Goal: Information Seeking & Learning: Compare options

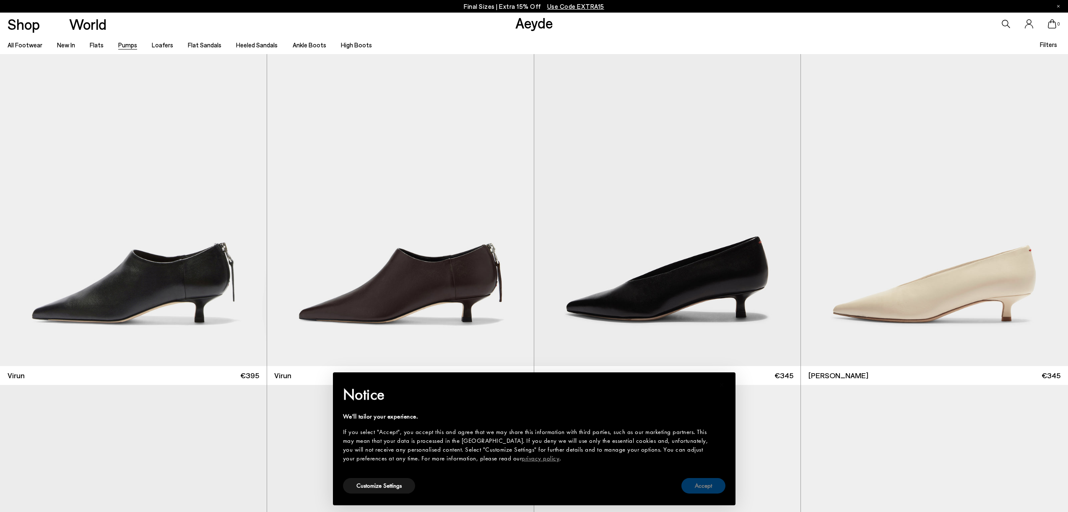
click at [713, 488] on button "Accept" at bounding box center [704, 486] width 44 height 16
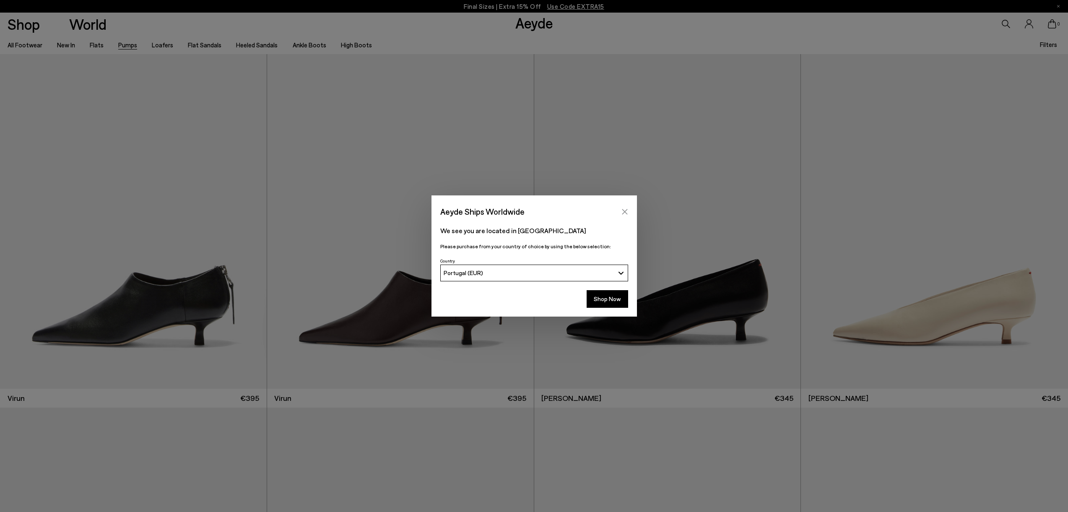
click at [627, 211] on icon "Close" at bounding box center [625, 211] width 7 height 7
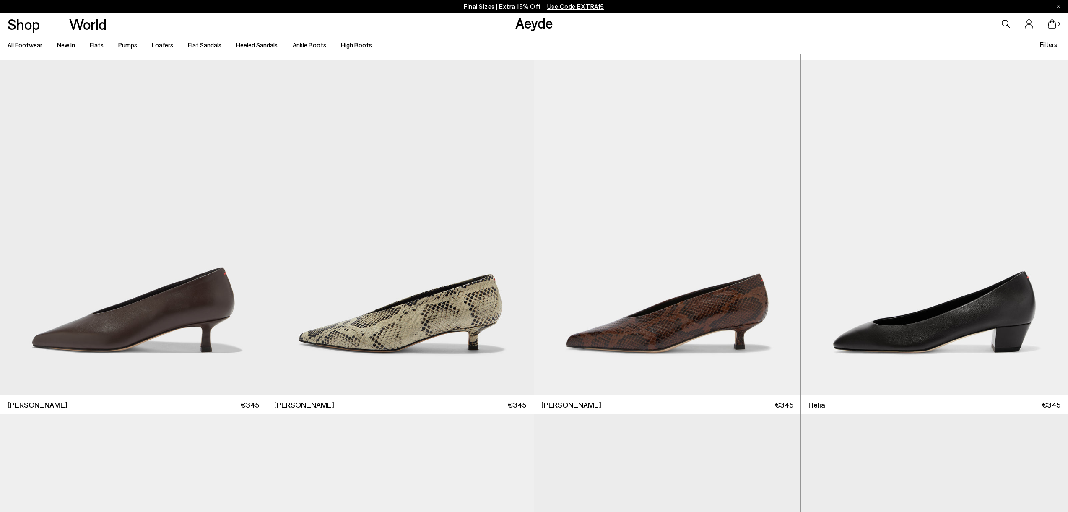
scroll to position [348, 0]
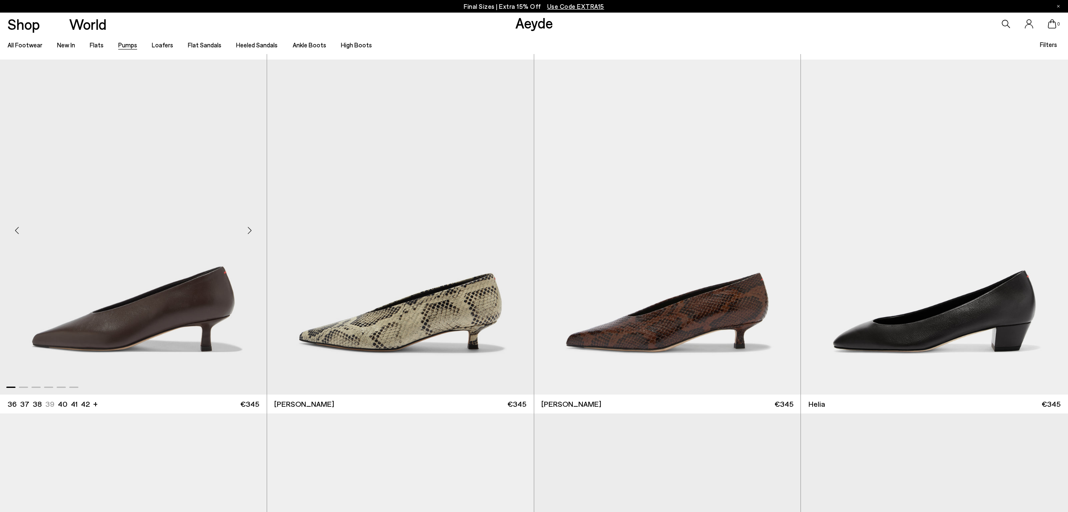
click at [202, 305] on img "1 / 6" at bounding box center [133, 227] width 267 height 335
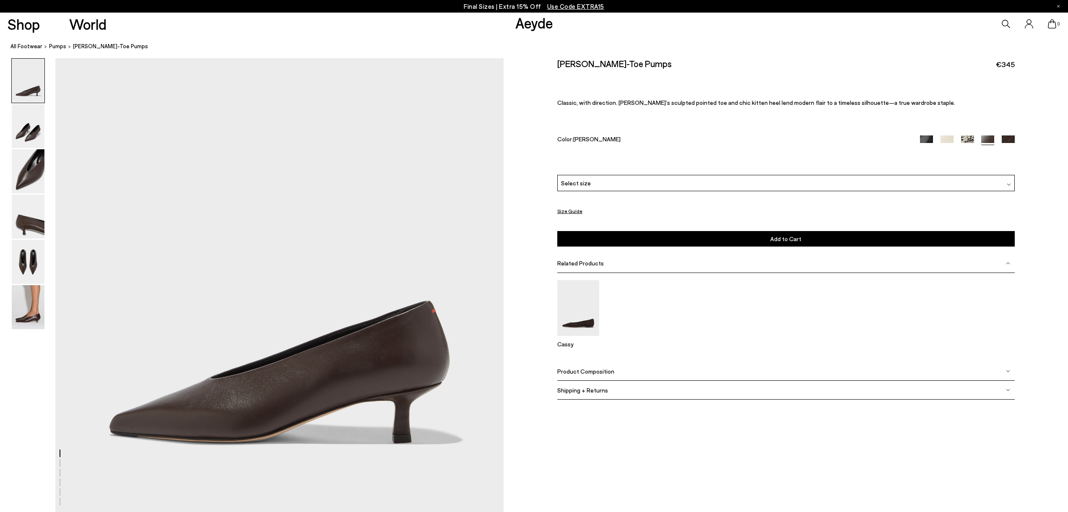
scroll to position [0, 12]
click at [20, 310] on img at bounding box center [28, 307] width 33 height 44
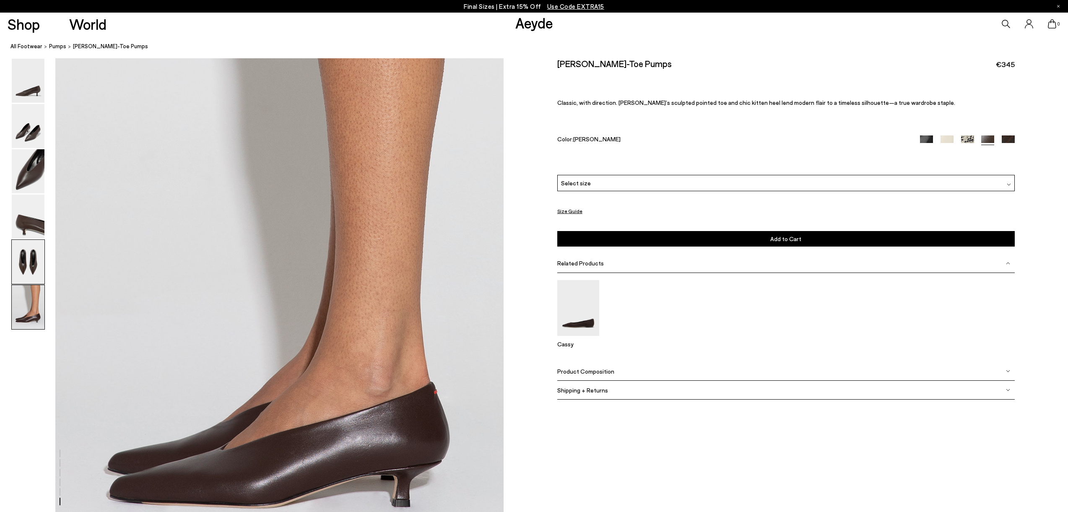
click at [20, 275] on img at bounding box center [28, 262] width 33 height 44
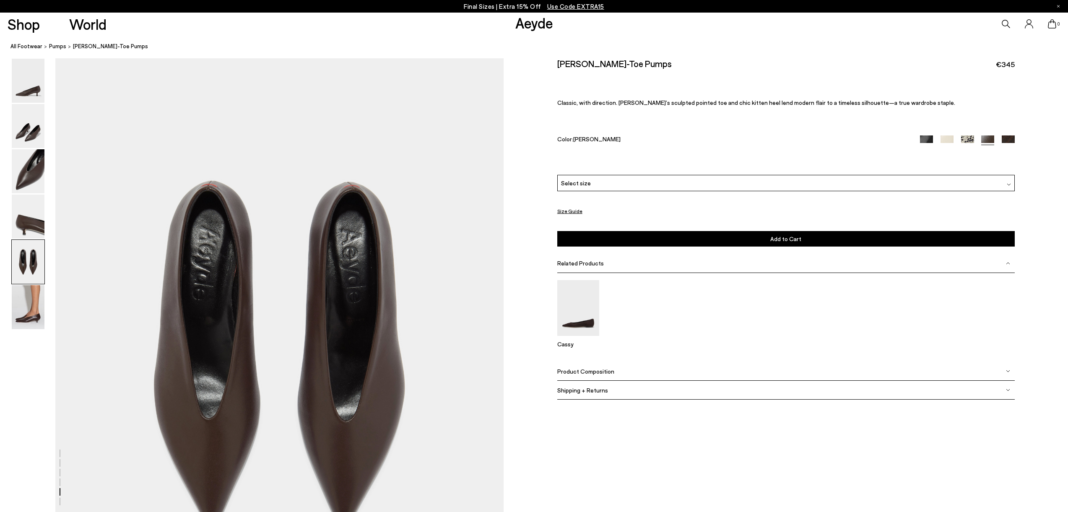
scroll to position [2253, 12]
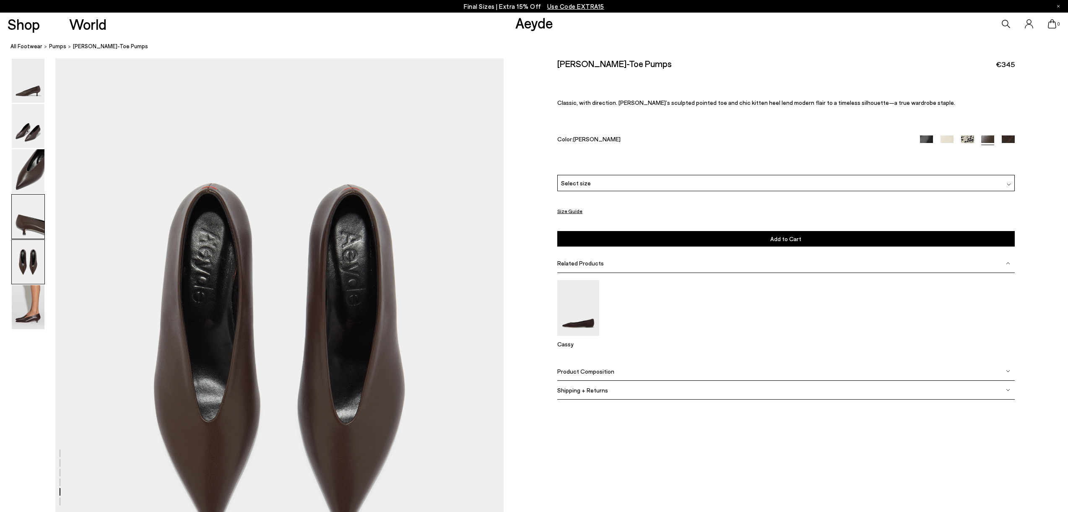
click at [26, 227] on img at bounding box center [28, 217] width 33 height 44
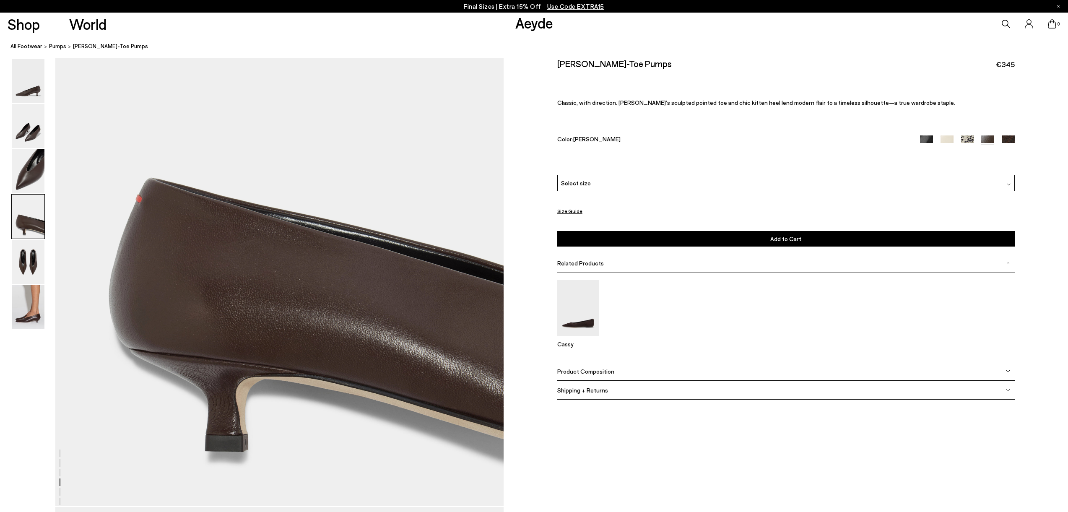
scroll to position [1654, 12]
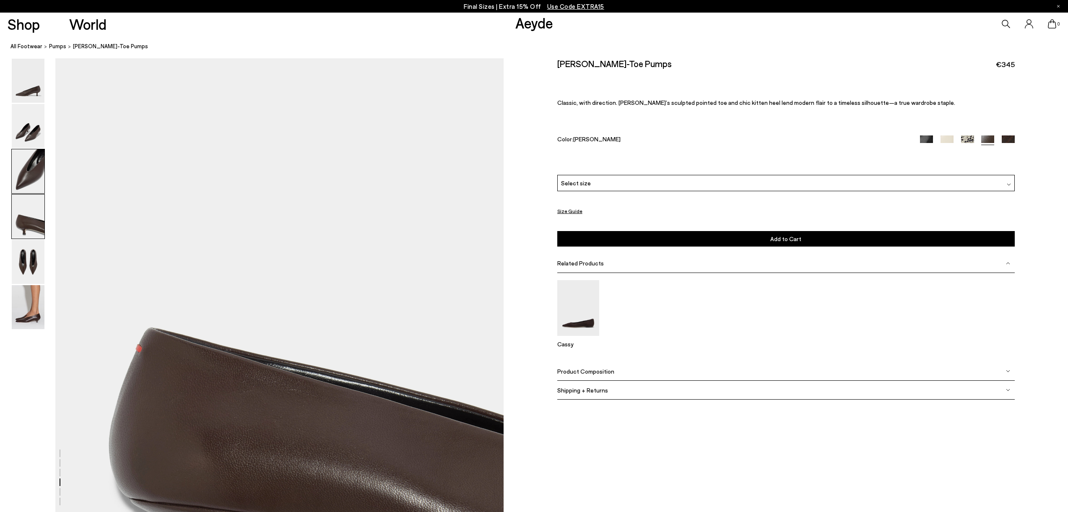
click at [18, 175] on img at bounding box center [28, 171] width 33 height 44
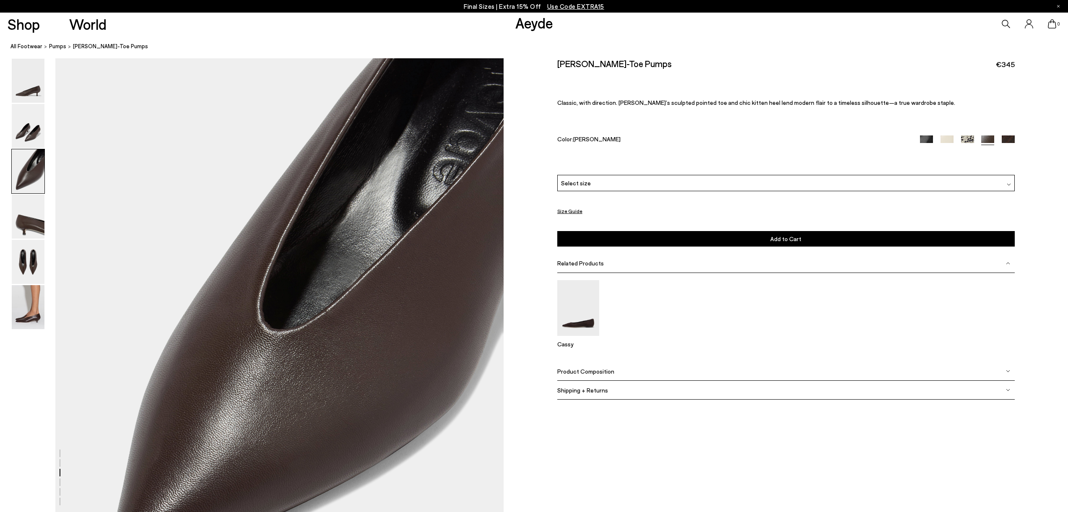
scroll to position [1055, 12]
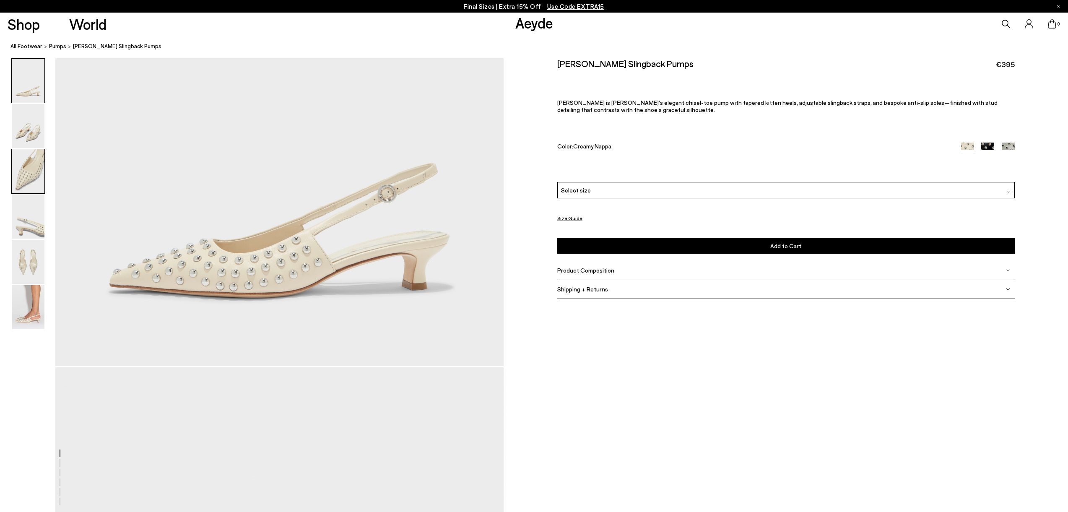
click at [22, 181] on img at bounding box center [28, 171] width 33 height 44
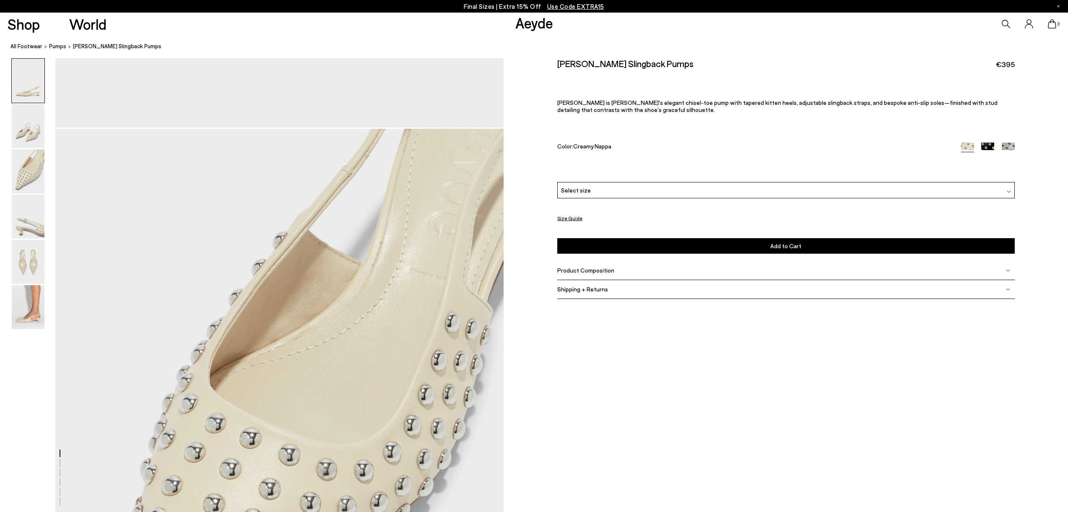
scroll to position [1055, 0]
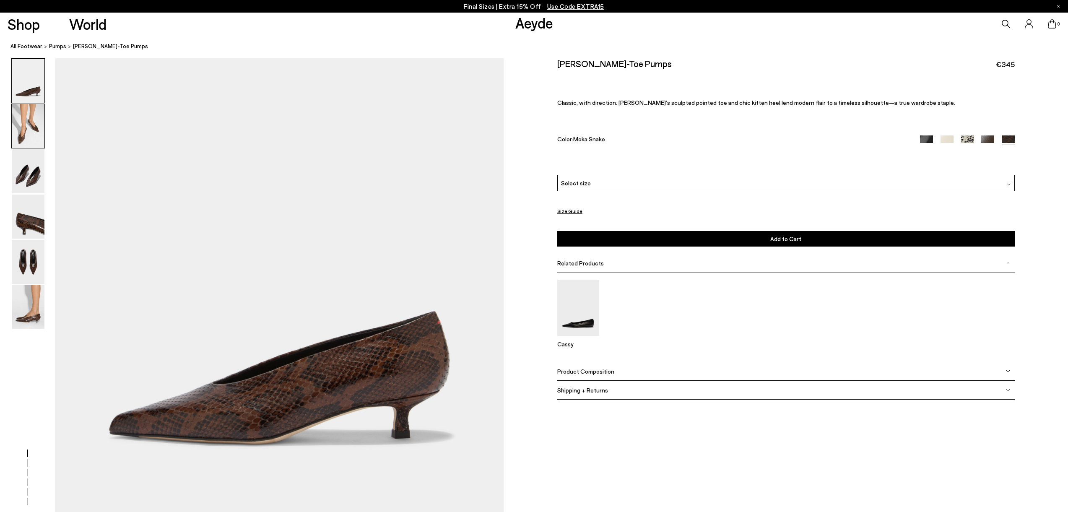
click at [34, 136] on img at bounding box center [28, 126] width 33 height 44
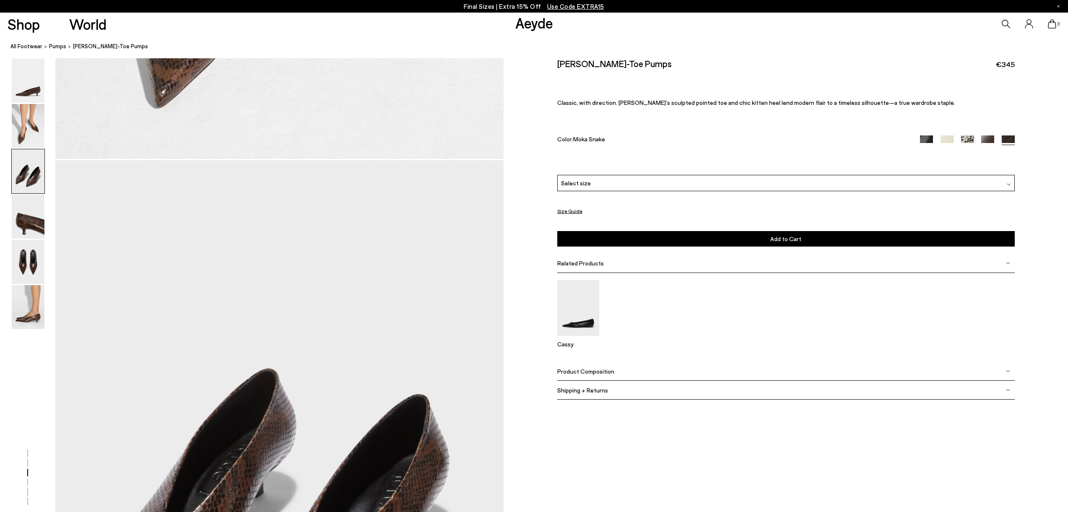
scroll to position [960, 0]
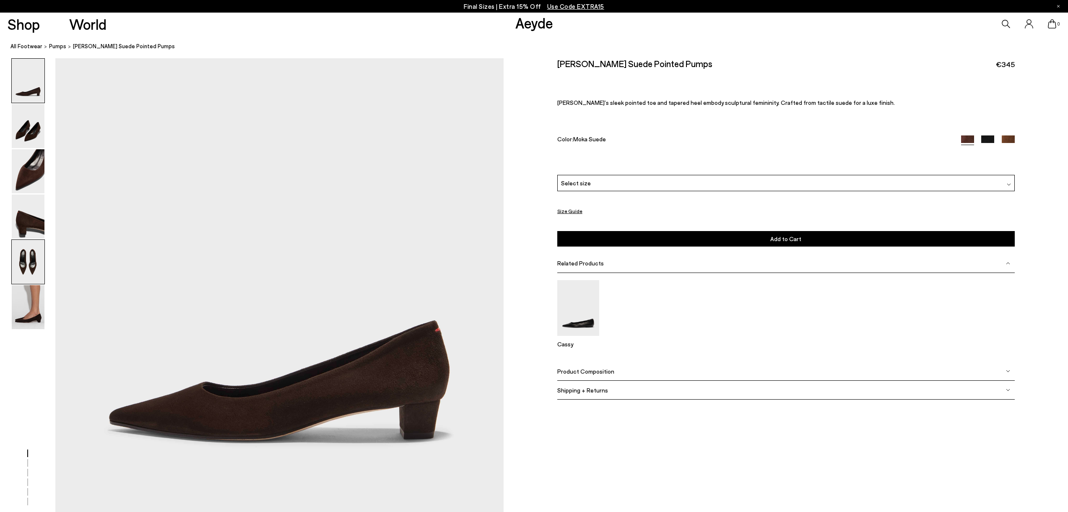
click at [28, 258] on img at bounding box center [28, 262] width 33 height 44
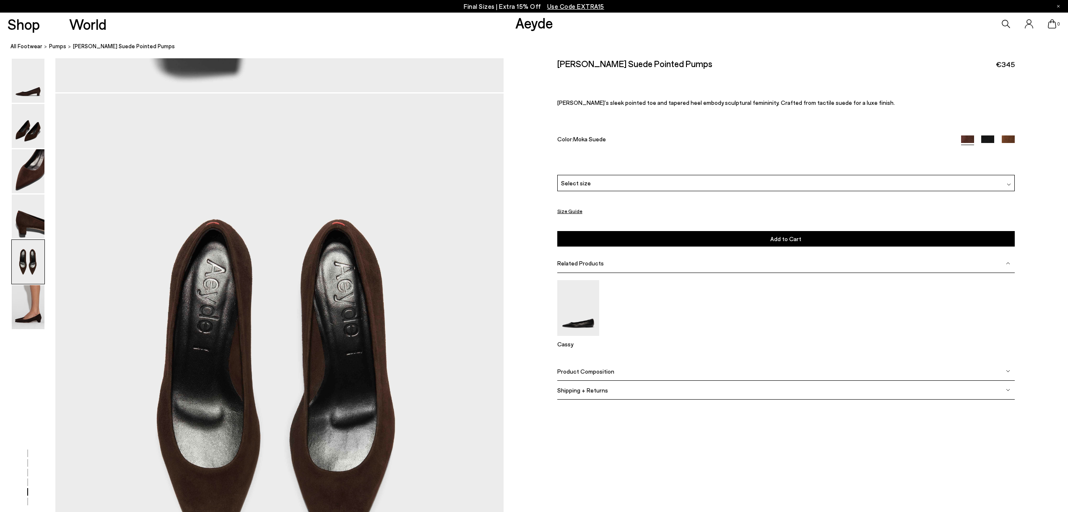
scroll to position [2253, 0]
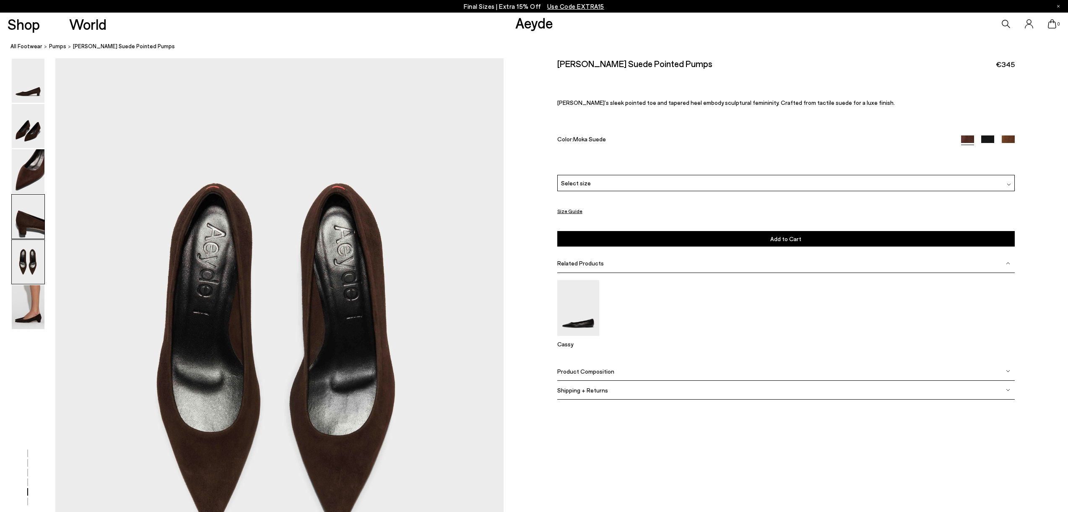
click at [29, 228] on img at bounding box center [28, 217] width 33 height 44
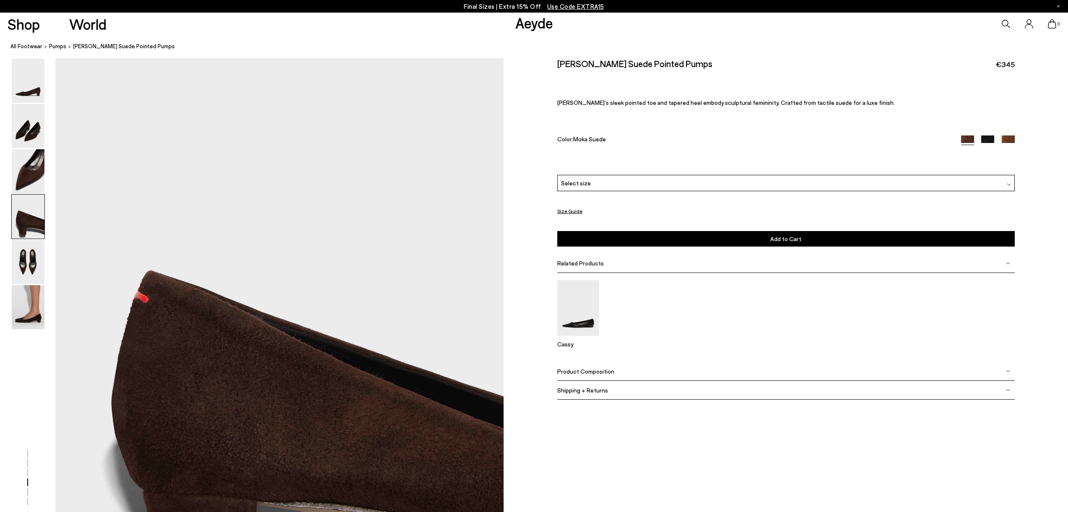
scroll to position [1654, 0]
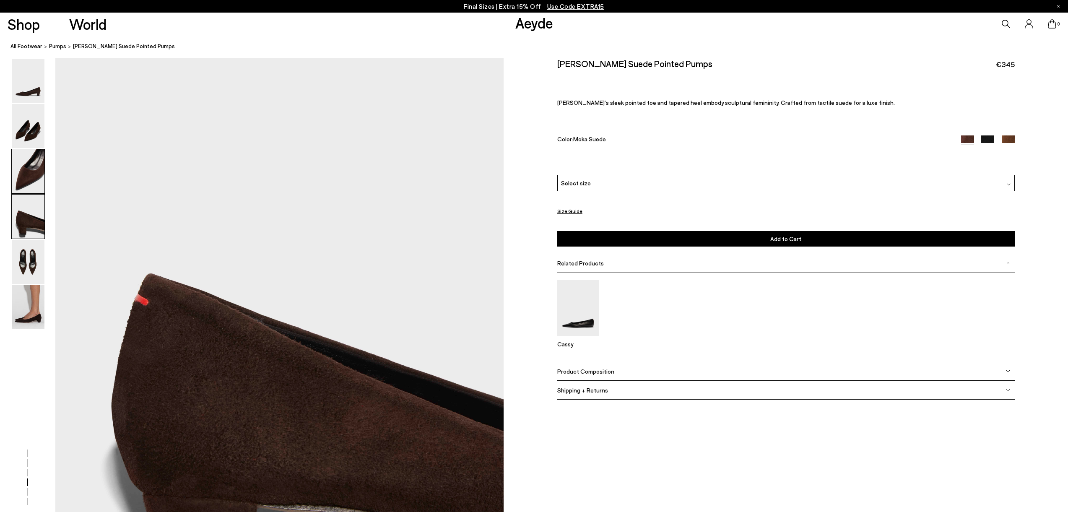
click at [31, 180] on img at bounding box center [28, 171] width 33 height 44
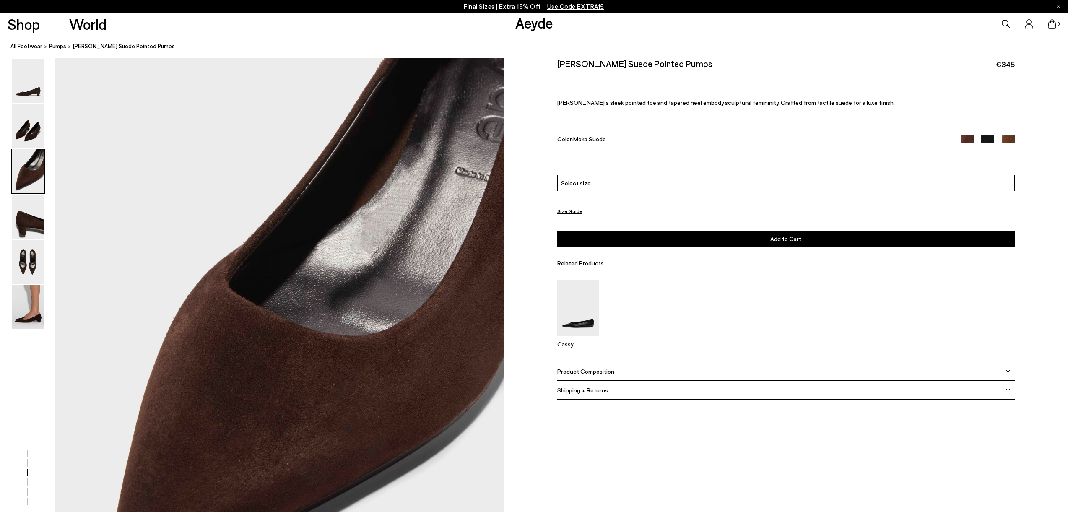
scroll to position [1055, 0]
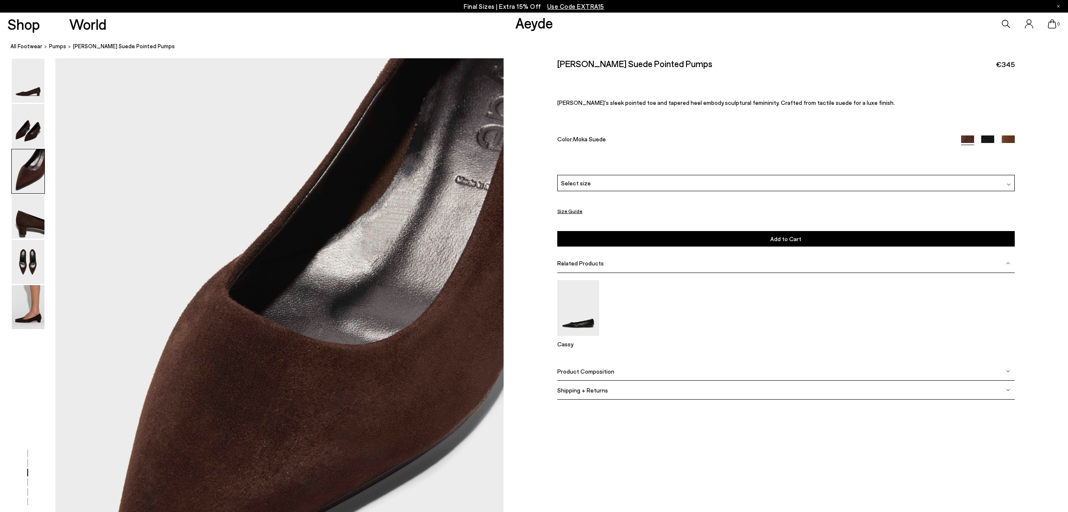
click at [29, 149] on img at bounding box center [28, 171] width 33 height 44
click at [29, 138] on img at bounding box center [28, 126] width 33 height 44
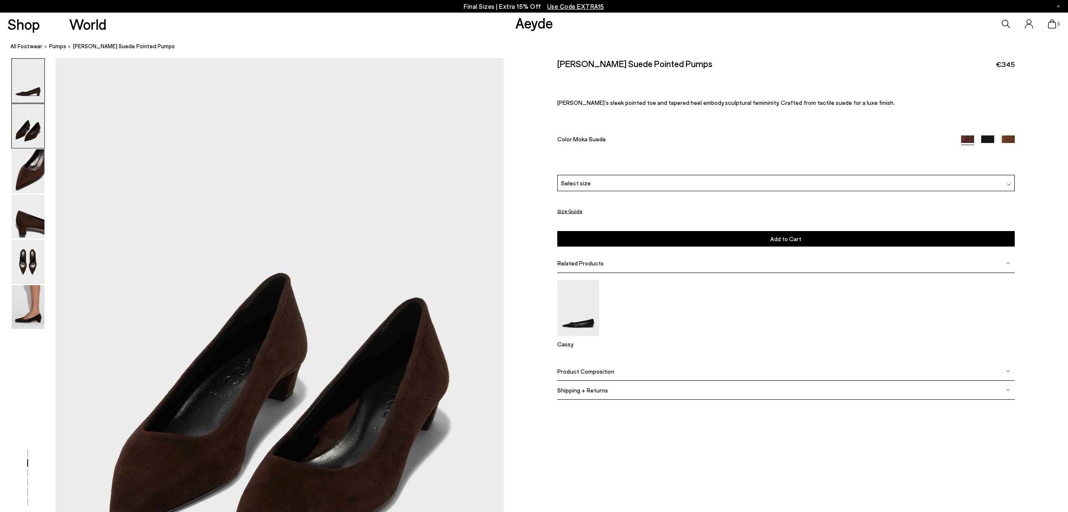
scroll to position [460, 0]
click at [26, 86] on img at bounding box center [28, 81] width 33 height 44
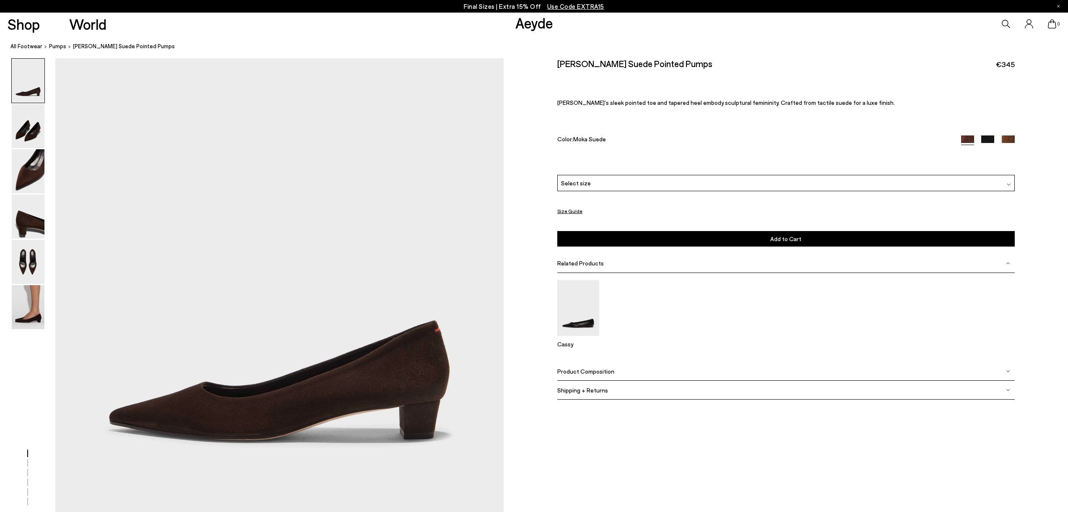
scroll to position [0, 0]
click at [32, 128] on img at bounding box center [28, 126] width 33 height 44
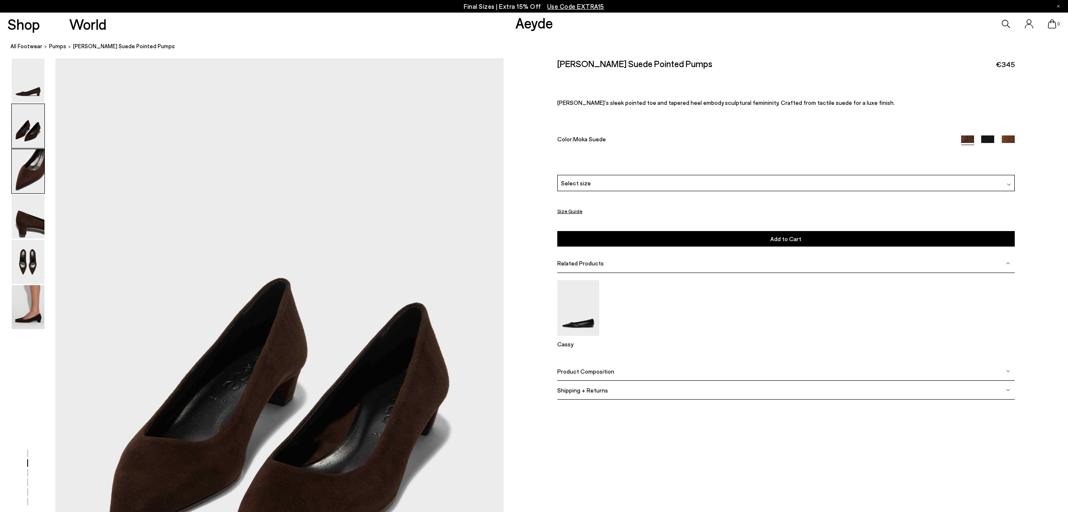
click at [35, 174] on img at bounding box center [28, 171] width 33 height 44
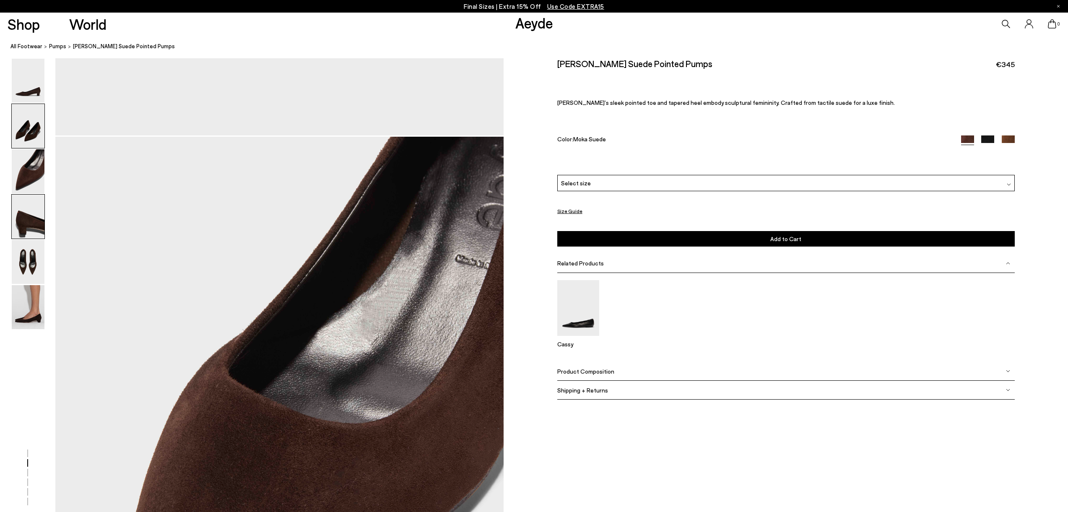
scroll to position [1055, 0]
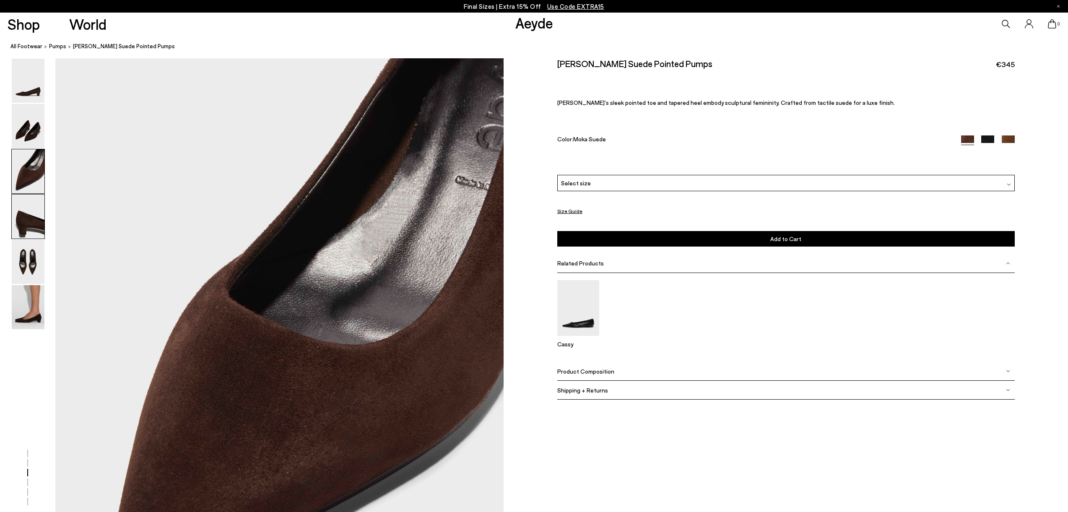
click at [38, 223] on img at bounding box center [28, 217] width 33 height 44
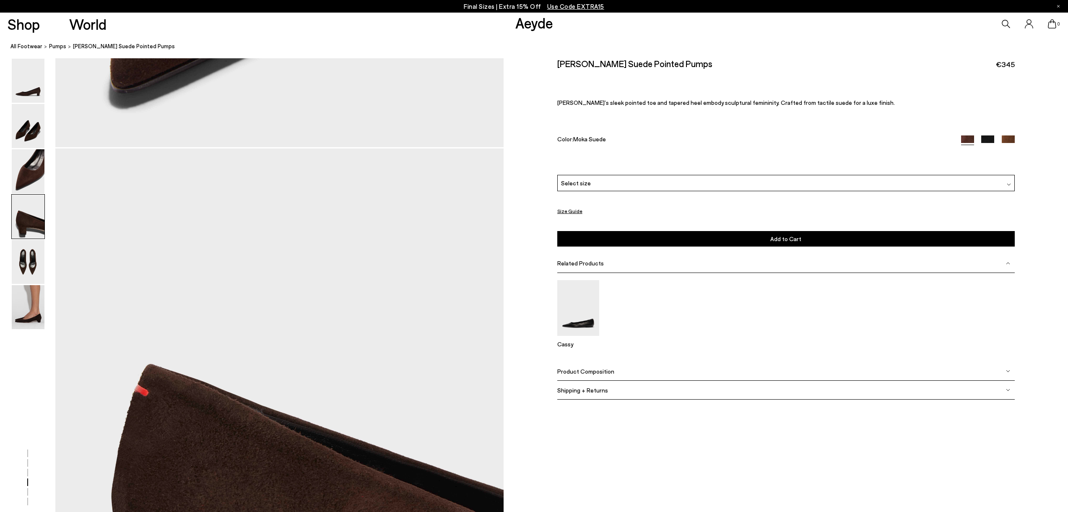
scroll to position [1654, 0]
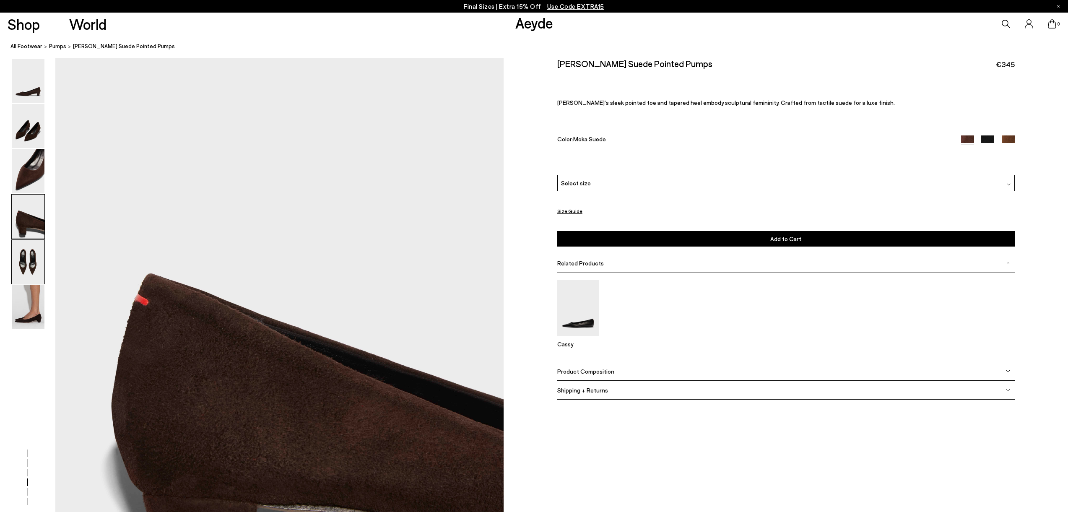
click at [35, 250] on img at bounding box center [28, 262] width 33 height 44
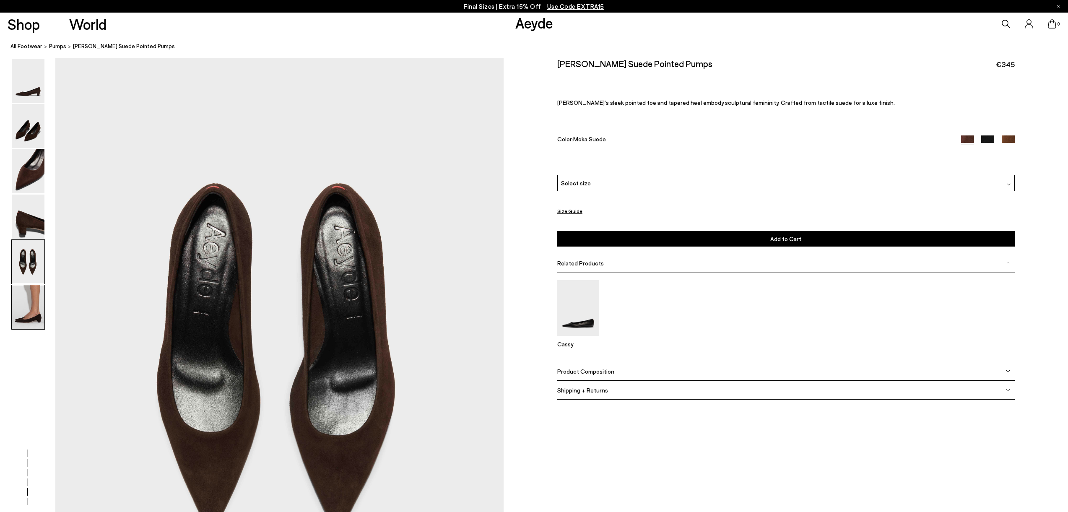
click at [30, 294] on img at bounding box center [28, 307] width 33 height 44
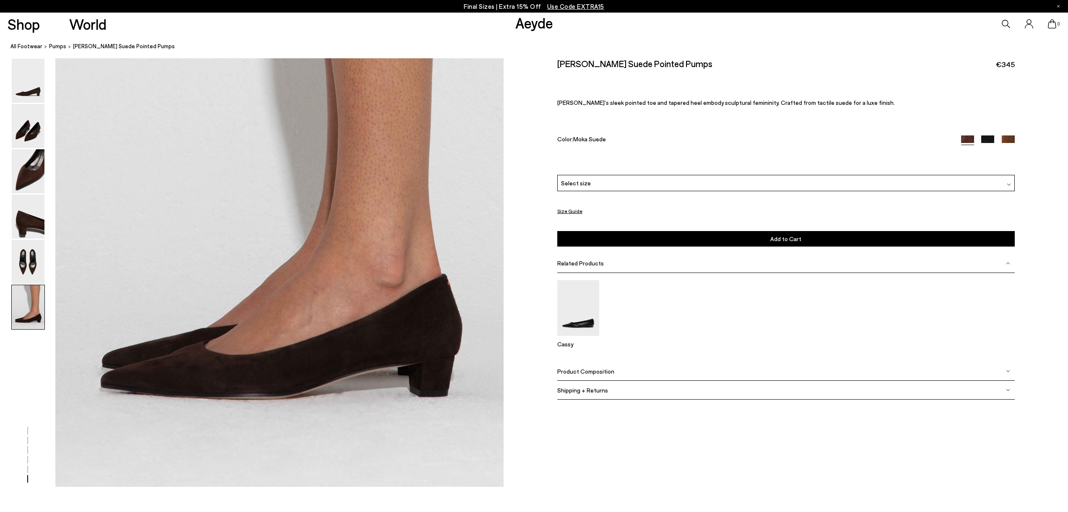
scroll to position [3022, 0]
click at [31, 254] on img at bounding box center [28, 262] width 33 height 44
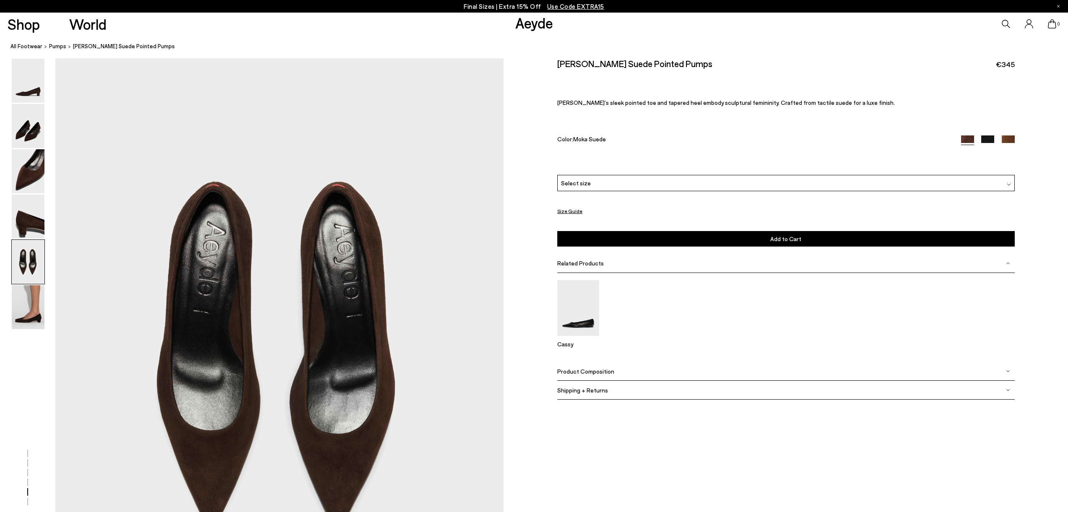
scroll to position [2253, 0]
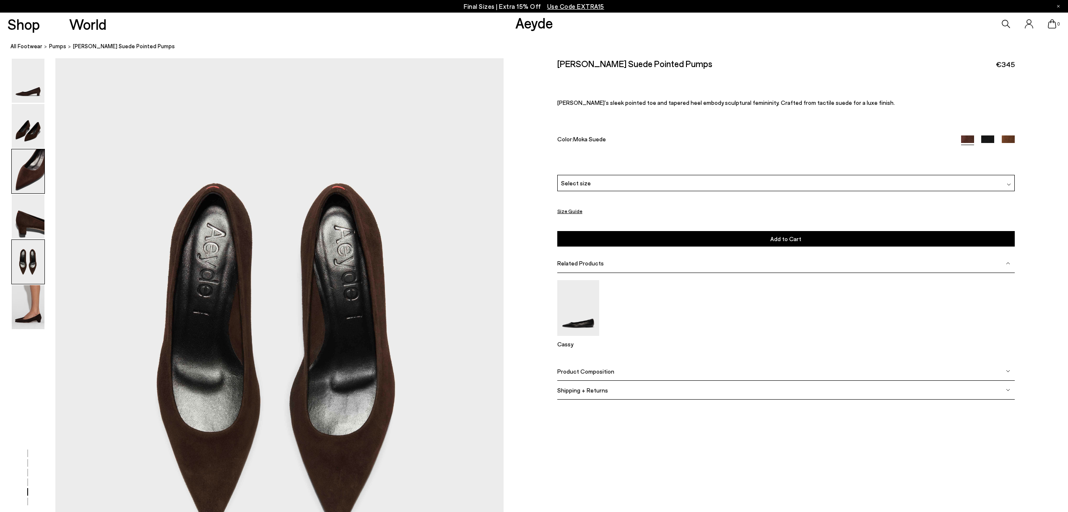
click at [31, 176] on img at bounding box center [28, 171] width 33 height 44
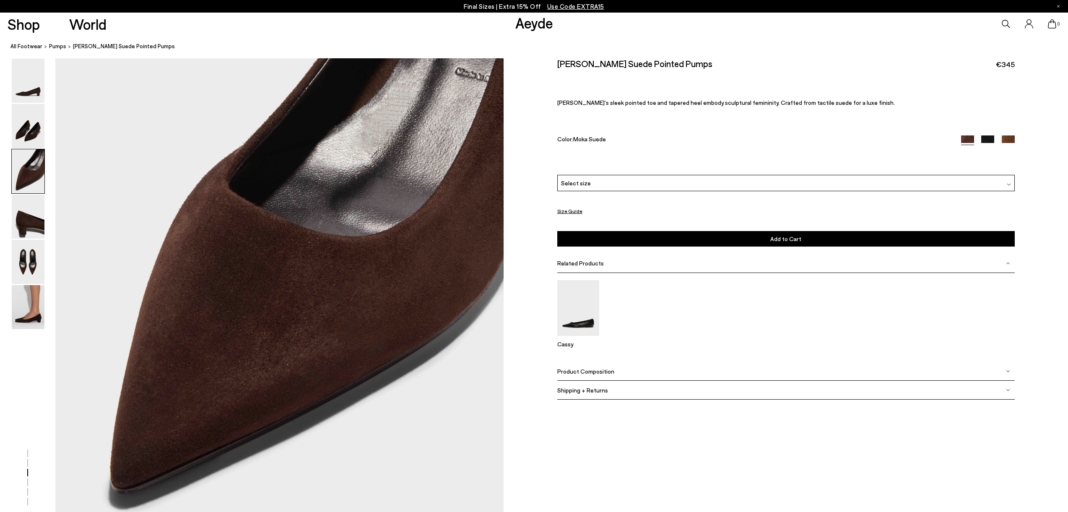
scroll to position [1055, 0]
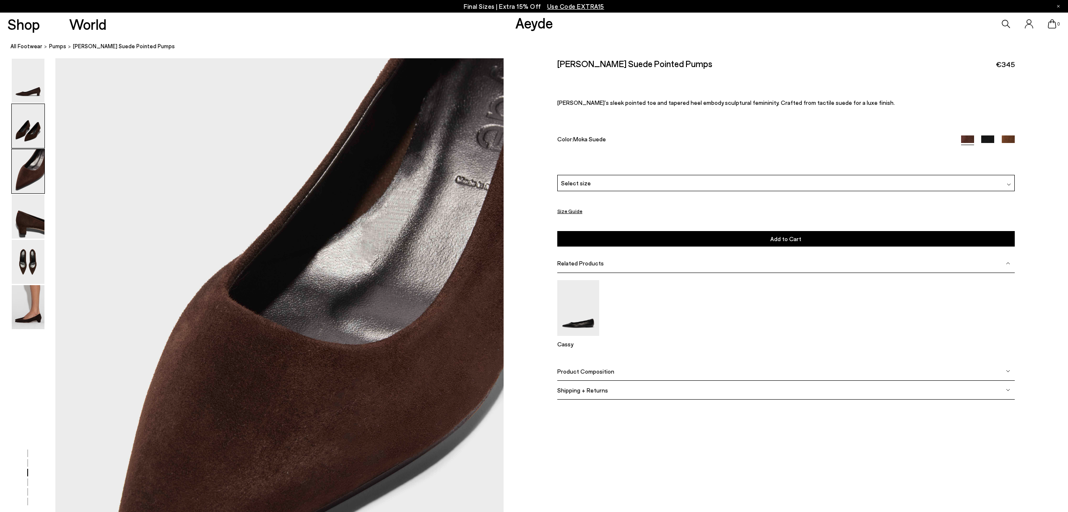
click at [33, 135] on img at bounding box center [28, 126] width 33 height 44
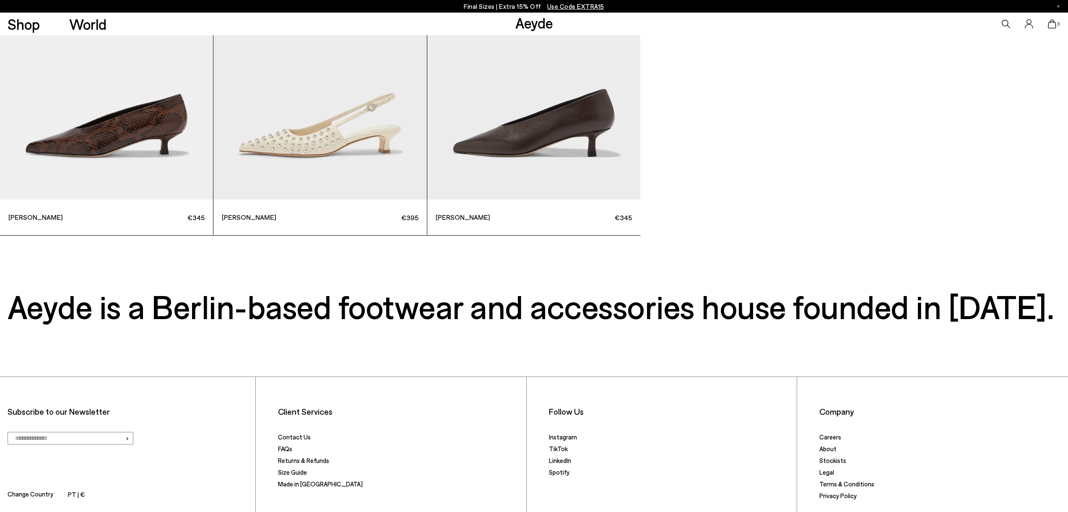
scroll to position [4064, 0]
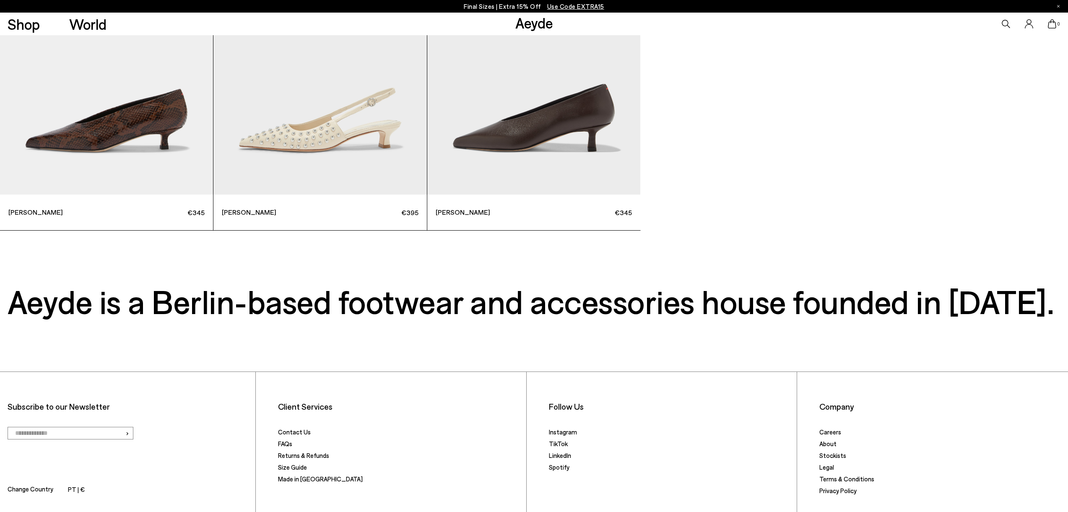
click at [577, 134] on img "3 / 3" at bounding box center [533, 52] width 213 height 284
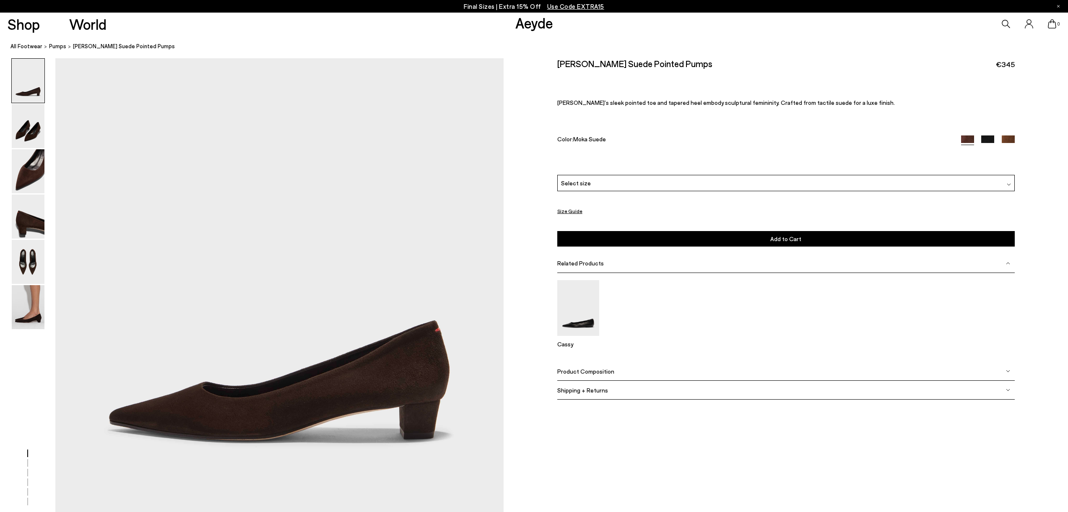
scroll to position [0, 0]
